Goal: Task Accomplishment & Management: Manage account settings

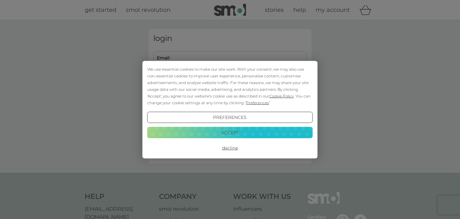
click at [214, 131] on button "Accept" at bounding box center [229, 132] width 165 height 11
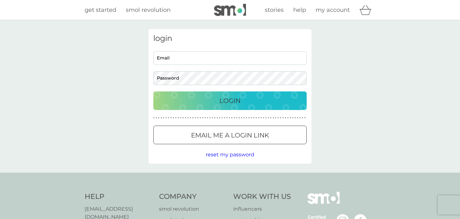
click at [193, 61] on input "Email" at bounding box center [229, 58] width 153 height 14
type input "bethany.e.robinson@gmail.com"
click at [198, 112] on div "login bethany.e.robinson@gmail.com Email Password Login ● ● ● ● ● ● ● ● ● ● ● ●…" at bounding box center [229, 96] width 163 height 134
click at [199, 100] on div "Login" at bounding box center [230, 100] width 141 height 10
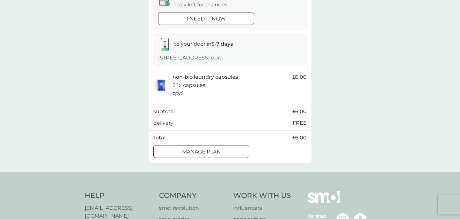
scroll to position [77, 0]
click at [195, 159] on div "order date [DATE] 1 day left for changes i need it now to your door in 5-7 days…" at bounding box center [229, 71] width 163 height 179
click at [194, 155] on p "Manage plan" at bounding box center [201, 151] width 39 height 8
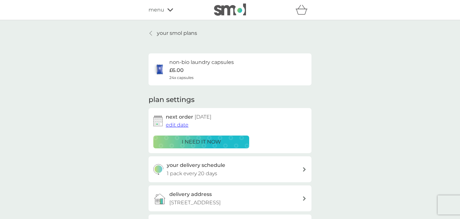
click at [175, 124] on span "edit date" at bounding box center [177, 125] width 23 height 6
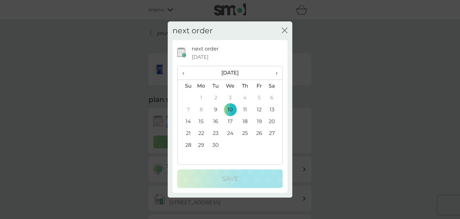
click at [262, 135] on td "26" at bounding box center [259, 133] width 14 height 12
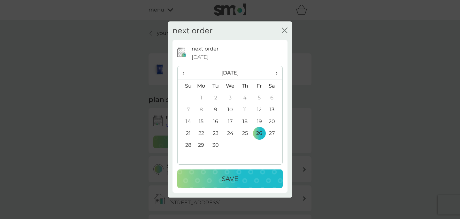
click at [204, 135] on td "22" at bounding box center [201, 133] width 15 height 12
click at [206, 183] on div "Save" at bounding box center [230, 178] width 93 height 10
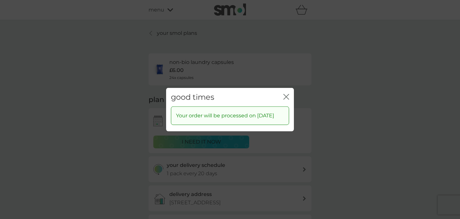
click at [287, 87] on div "good times close" at bounding box center [230, 96] width 128 height 19
click at [287, 94] on icon "close" at bounding box center [286, 97] width 6 height 6
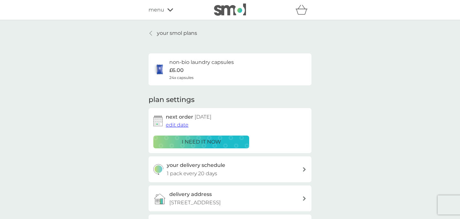
click at [149, 32] on icon at bounding box center [150, 33] width 3 height 5
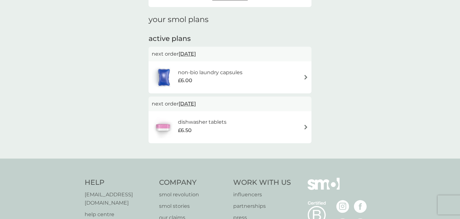
scroll to position [84, 0]
